Goal: Find specific page/section: Find specific page/section

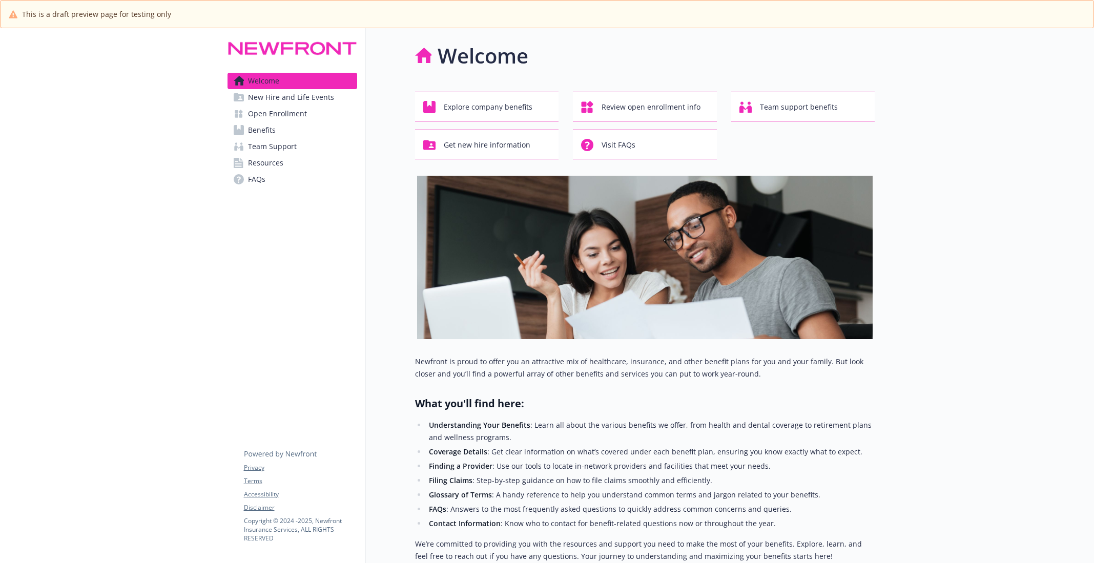
click at [333, 139] on link "Team Support" at bounding box center [293, 146] width 130 height 16
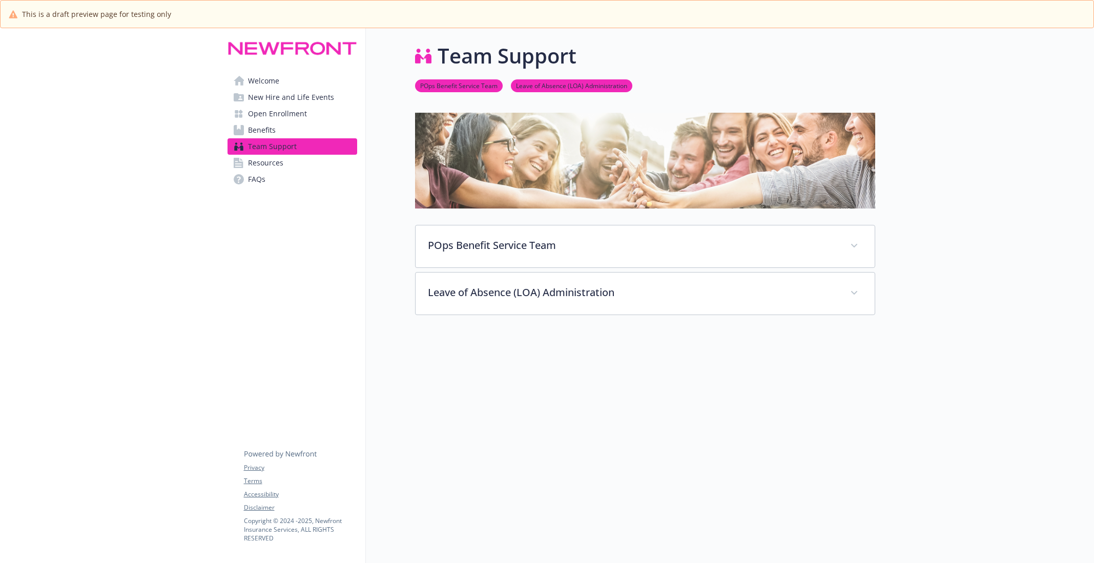
click at [333, 132] on link "Benefits" at bounding box center [293, 130] width 130 height 16
